Goal: Information Seeking & Learning: Learn about a topic

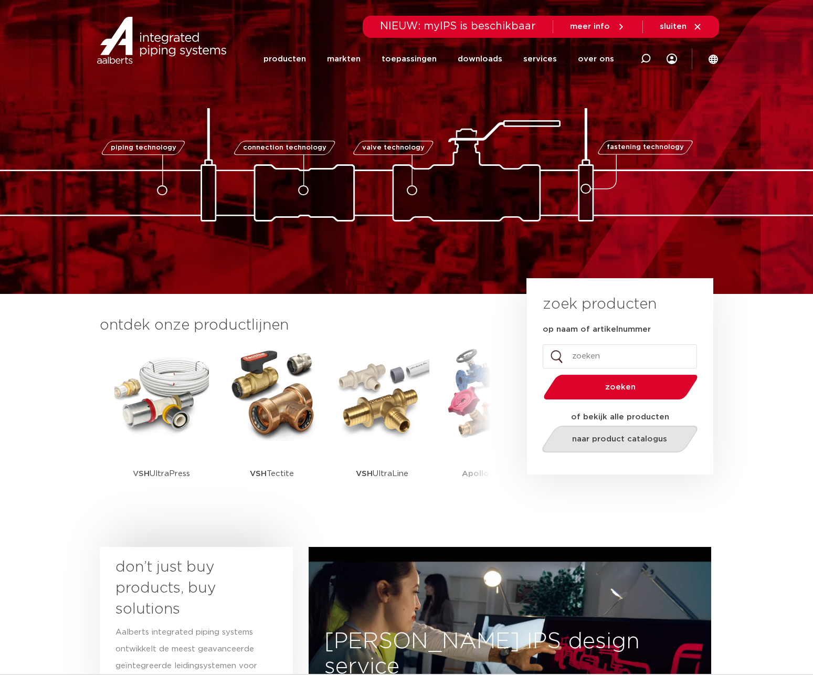
click at [610, 440] on span "naar product catalogus" at bounding box center [619, 439] width 95 height 8
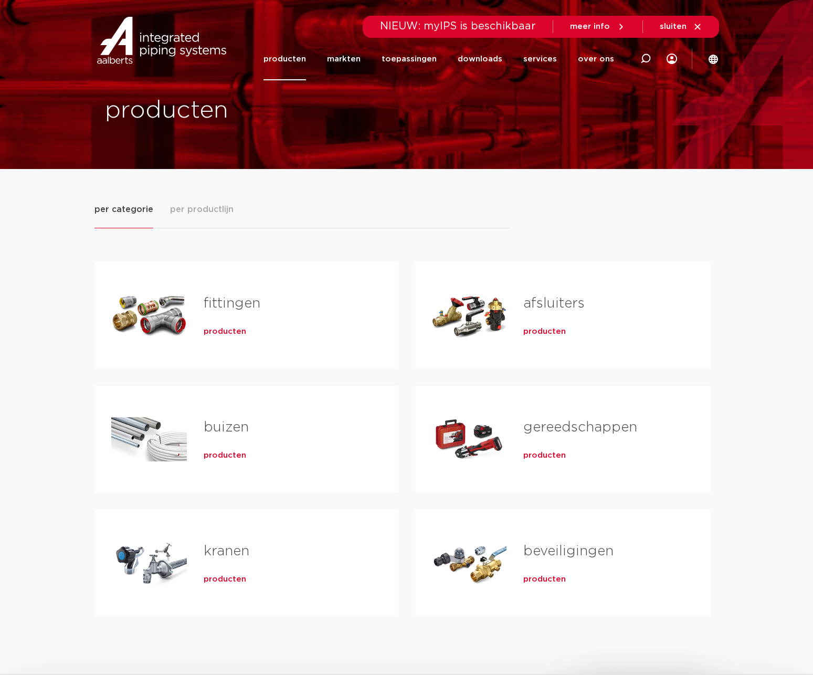
click at [234, 332] on span "producten" at bounding box center [225, 331] width 42 height 10
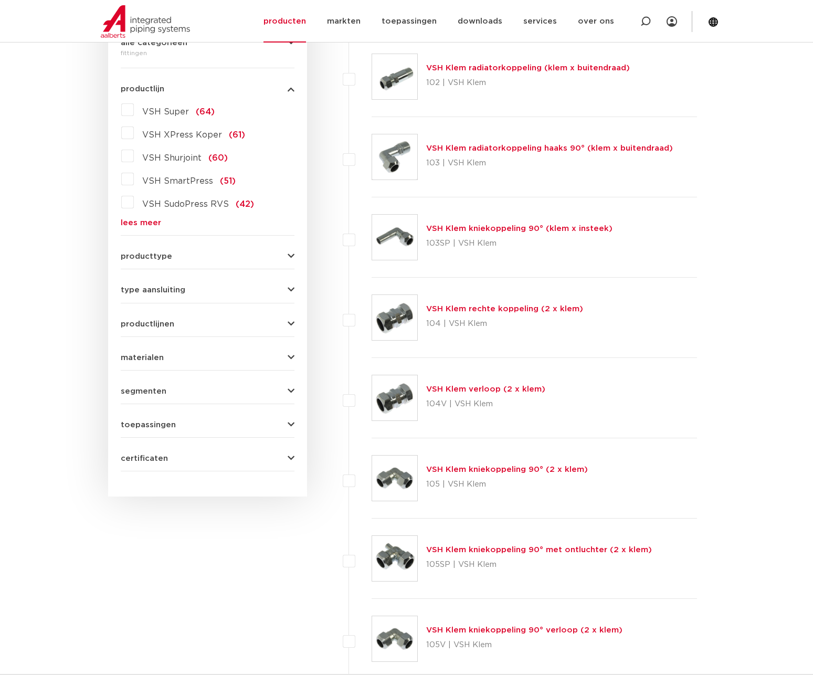
scroll to position [3, 0]
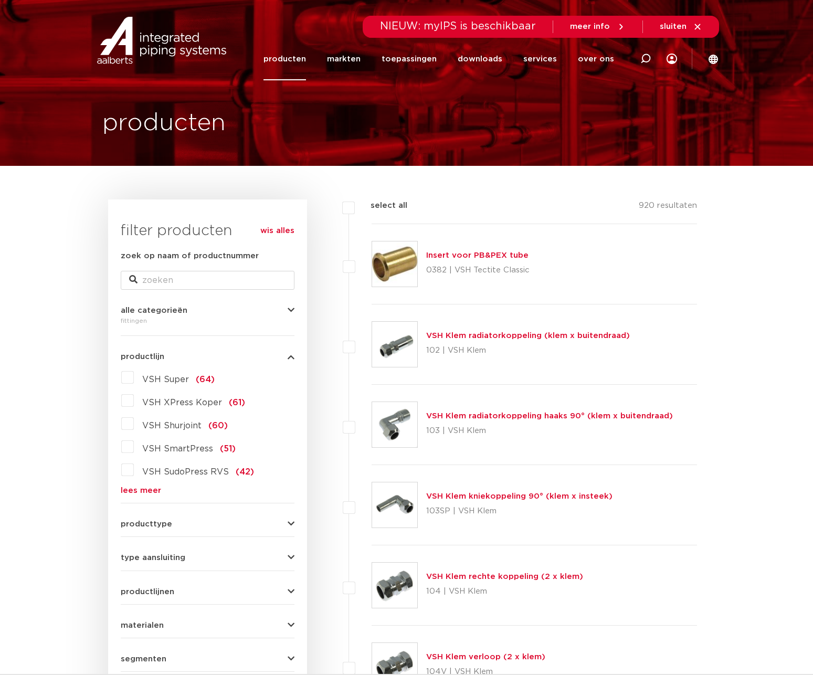
click at [152, 487] on link "lees meer" at bounding box center [208, 490] width 174 height 8
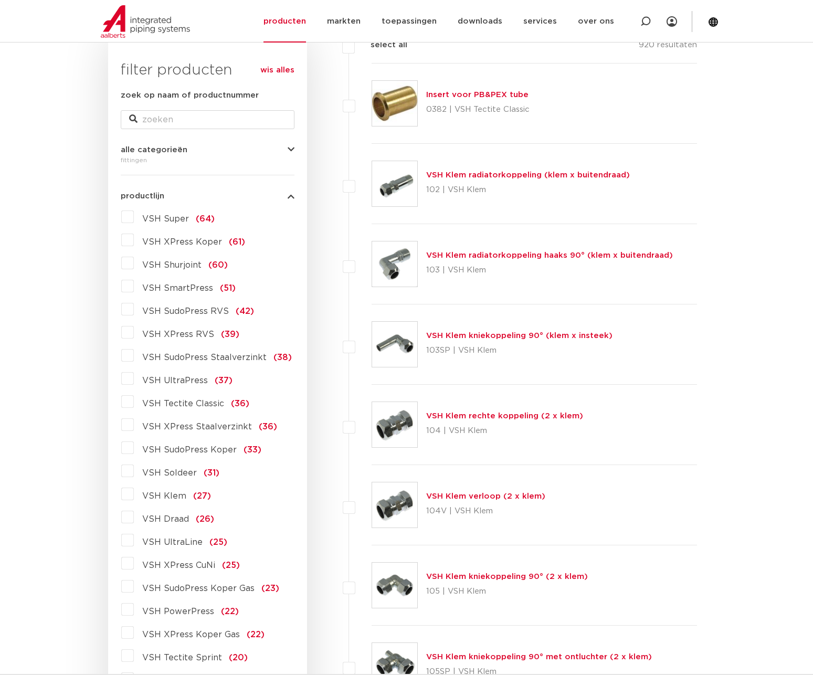
scroll to position [217, 0]
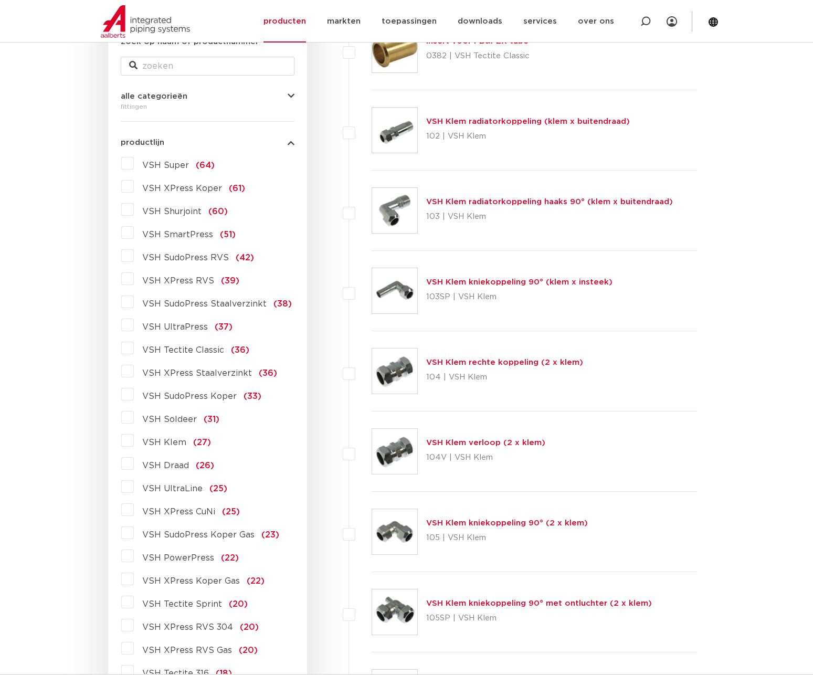
click at [134, 375] on label "VSH XPress Staalverzinkt (36)" at bounding box center [205, 370] width 143 height 17
click at [0, 0] on input "VSH XPress Staalverzinkt (36)" at bounding box center [0, 0] width 0 height 0
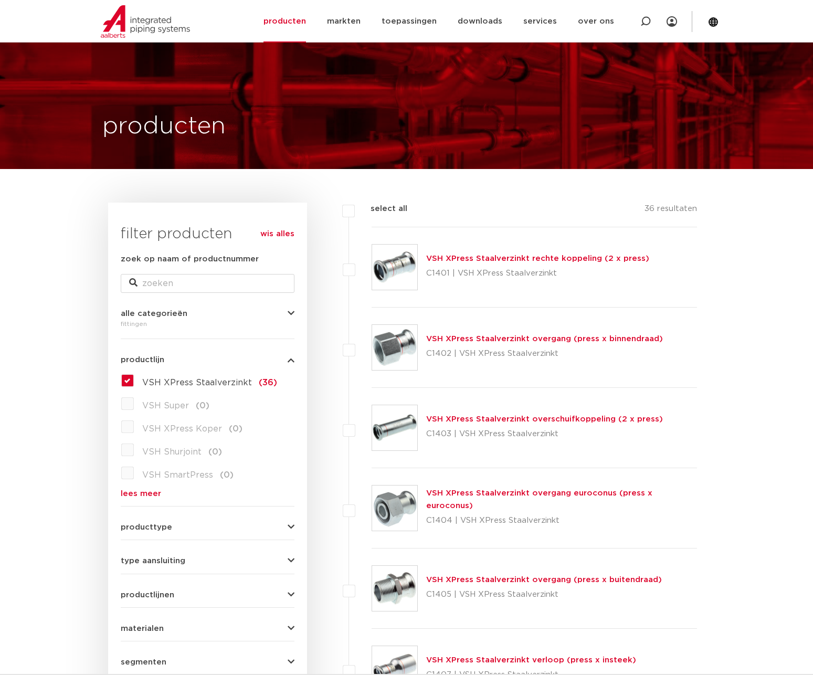
scroll to position [57, 0]
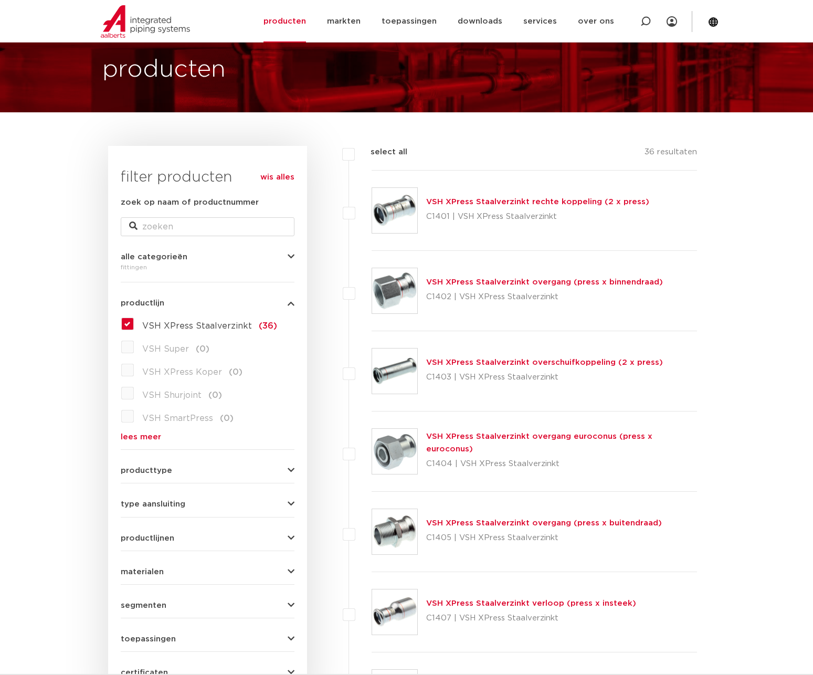
click at [134, 324] on label "VSH XPress Staalverzinkt (36)" at bounding box center [205, 323] width 143 height 17
click at [0, 0] on input "VSH XPress Staalverzinkt (36)" at bounding box center [0, 0] width 0 height 0
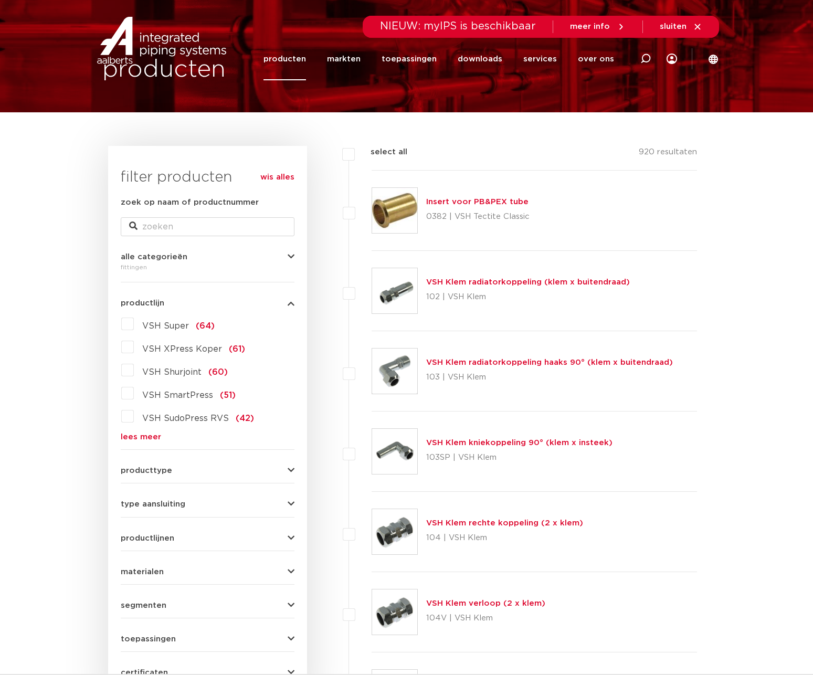
click at [147, 436] on link "lees meer" at bounding box center [208, 437] width 174 height 8
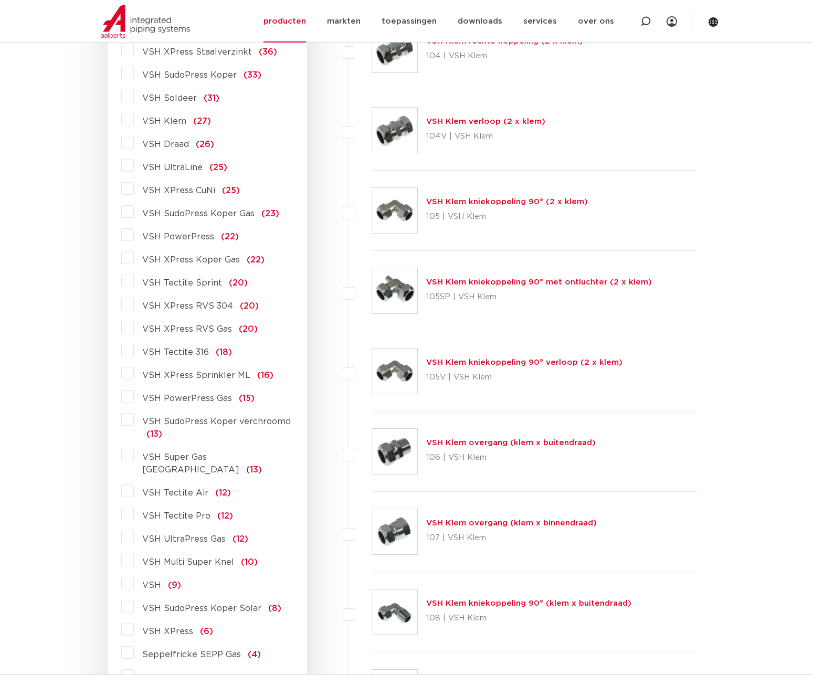
scroll to position [485, 0]
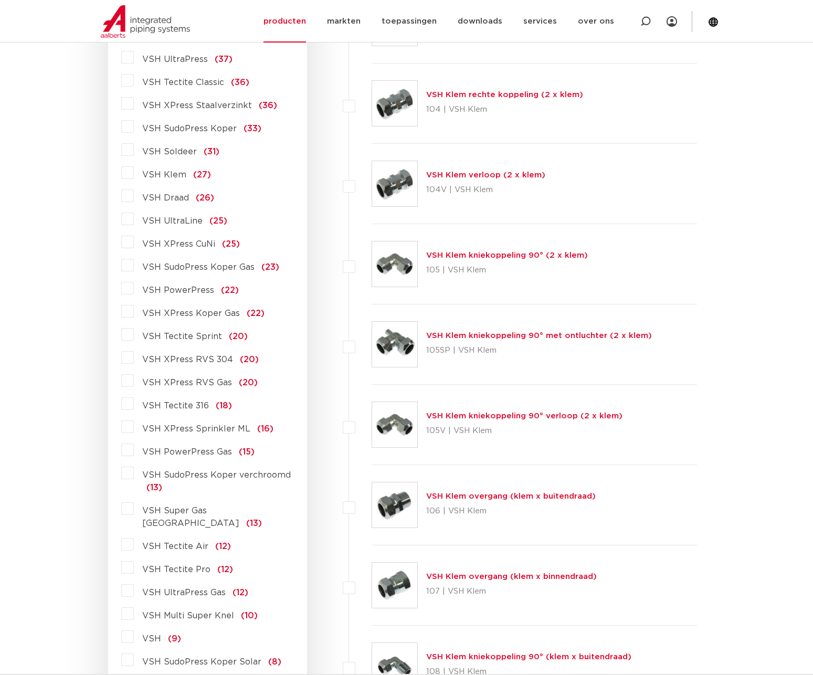
click at [134, 294] on label "VSH PowerPress (22)" at bounding box center [186, 288] width 105 height 17
click at [0, 0] on input "VSH PowerPress (22)" at bounding box center [0, 0] width 0 height 0
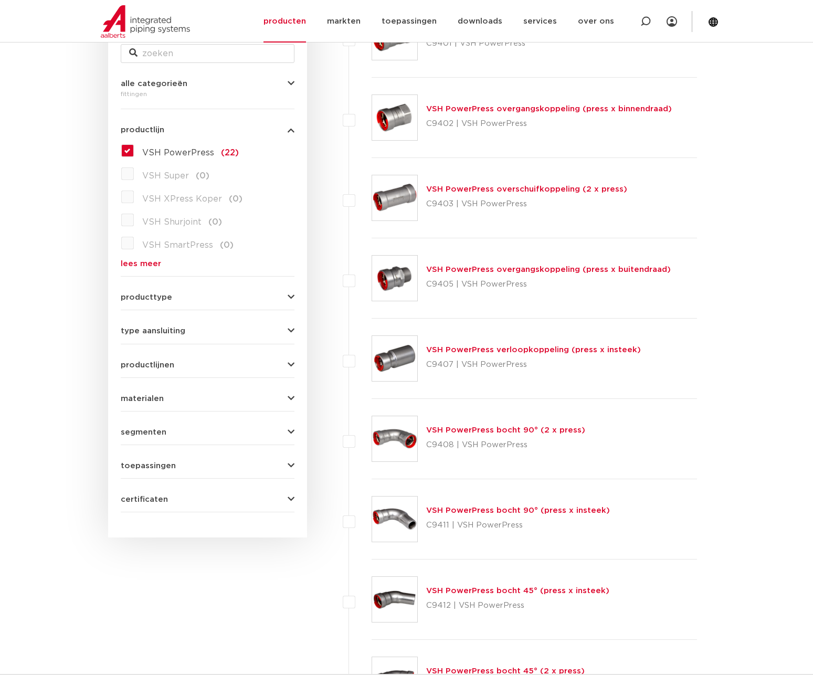
scroll to position [69, 0]
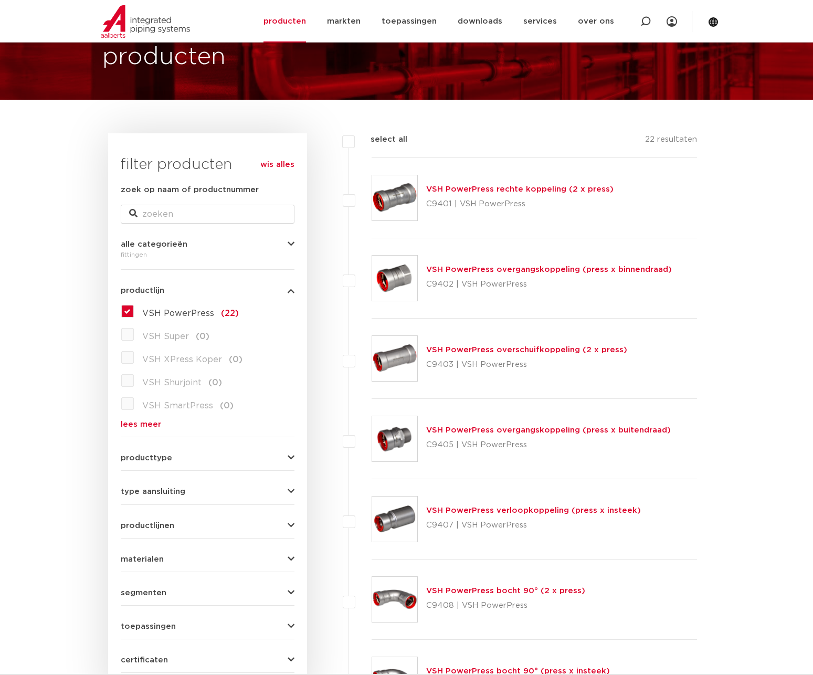
click at [403, 359] on img at bounding box center [394, 358] width 45 height 45
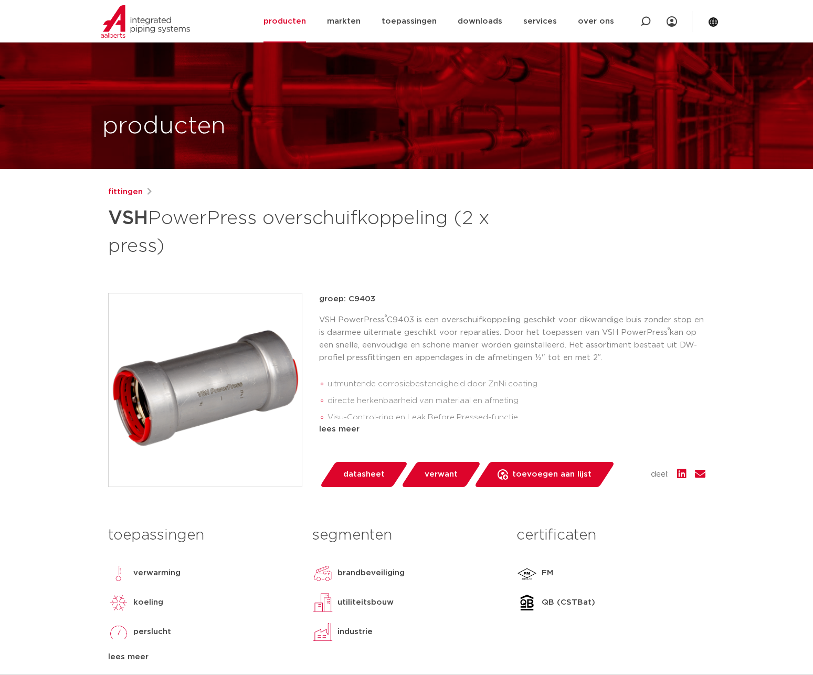
scroll to position [54, 0]
